Goal: Information Seeking & Learning: Learn about a topic

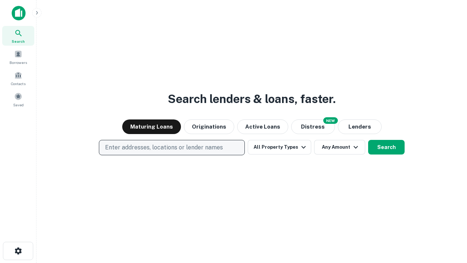
click at [172, 147] on p "Enter addresses, locations or lender names" at bounding box center [164, 147] width 118 height 9
type input "**********"
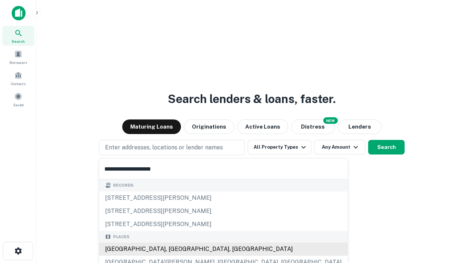
click at [174, 249] on div "Santa Monica, CA, USA" at bounding box center [223, 248] width 249 height 13
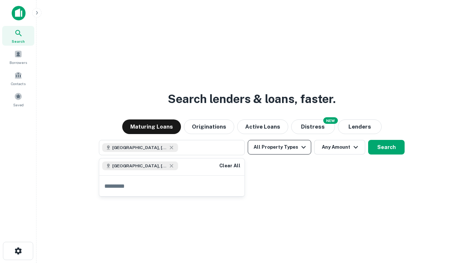
click at [280, 147] on button "All Property Types" at bounding box center [280, 147] width 64 height 15
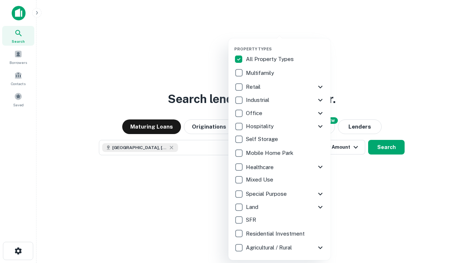
click at [285, 44] on button "button" at bounding box center [285, 44] width 102 height 0
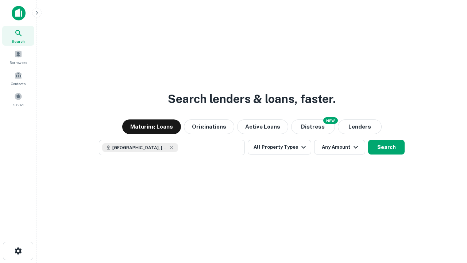
scroll to position [12, 0]
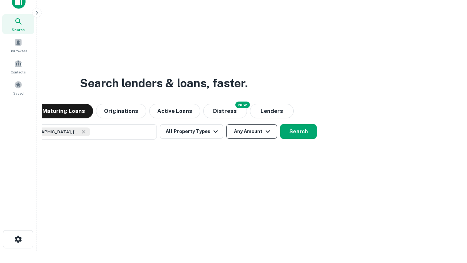
click at [226, 124] on button "Any Amount" at bounding box center [251, 131] width 51 height 15
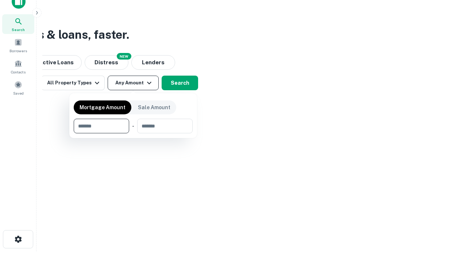
type input "*******"
click at [133, 133] on button "button" at bounding box center [133, 133] width 119 height 0
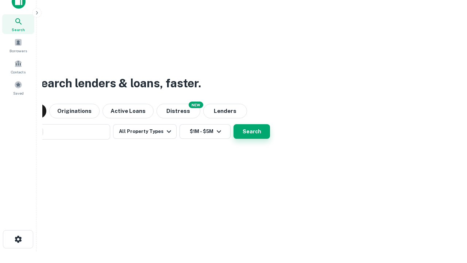
click at [234, 124] on button "Search" at bounding box center [252, 131] width 36 height 15
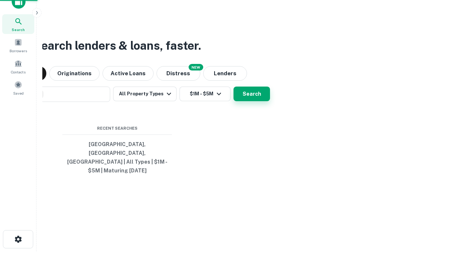
scroll to position [24, 207]
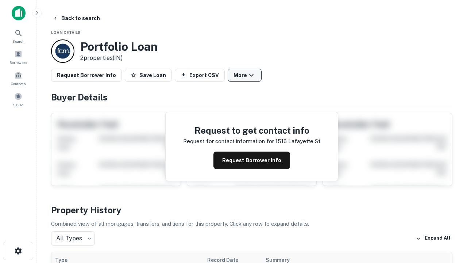
click at [245, 75] on button "More" at bounding box center [245, 75] width 34 height 13
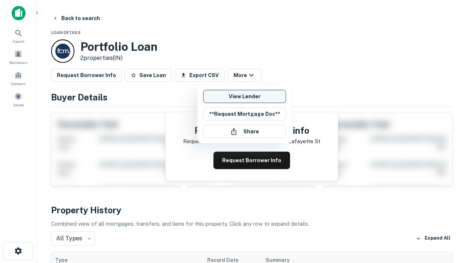
click at [245, 96] on link "View Lender" at bounding box center [244, 96] width 83 height 13
